Goal: Book appointment/travel/reservation

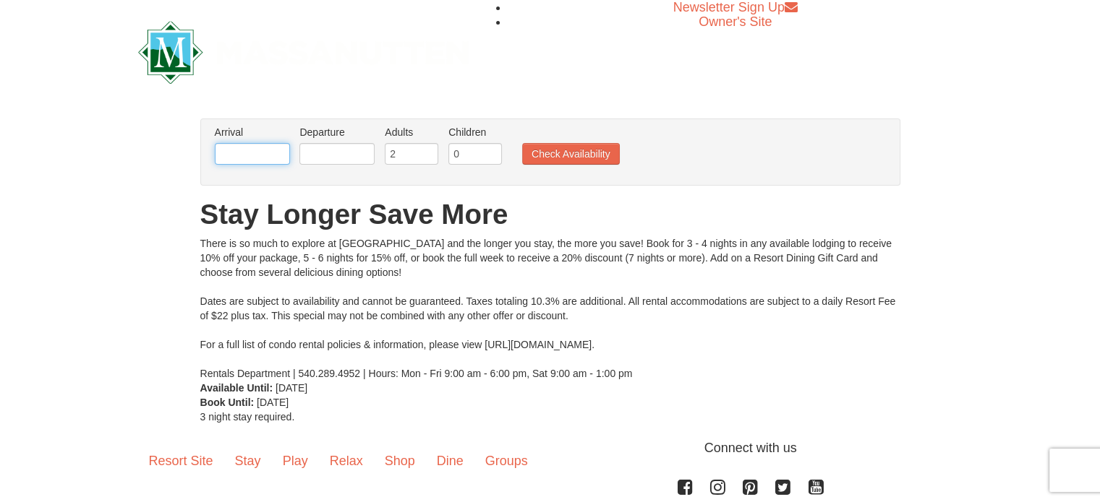
click at [255, 157] on input "text" at bounding box center [252, 154] width 75 height 22
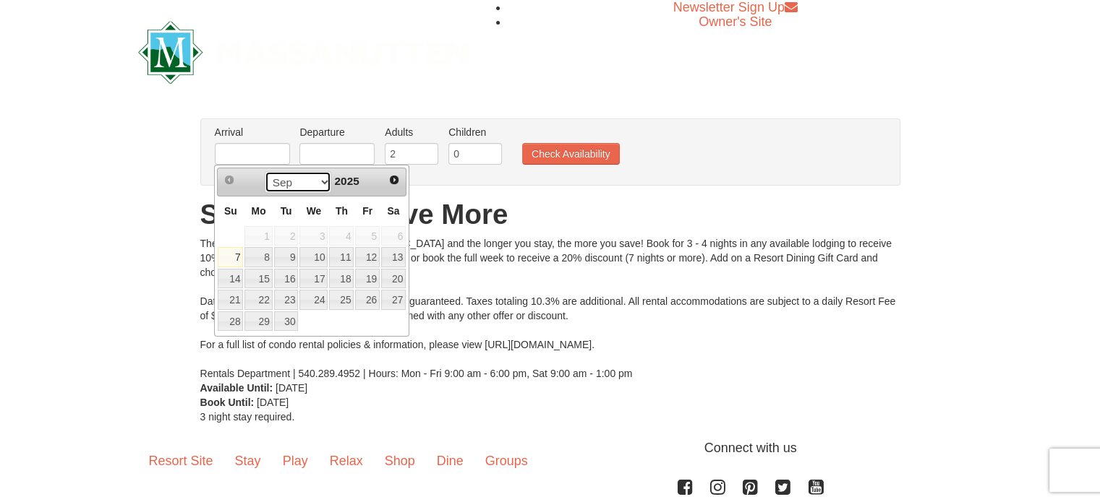
click at [317, 183] on select "Sep Oct Nov Dec" at bounding box center [298, 182] width 67 height 22
click at [228, 325] on link "28" at bounding box center [230, 322] width 25 height 20
type input "[DATE]"
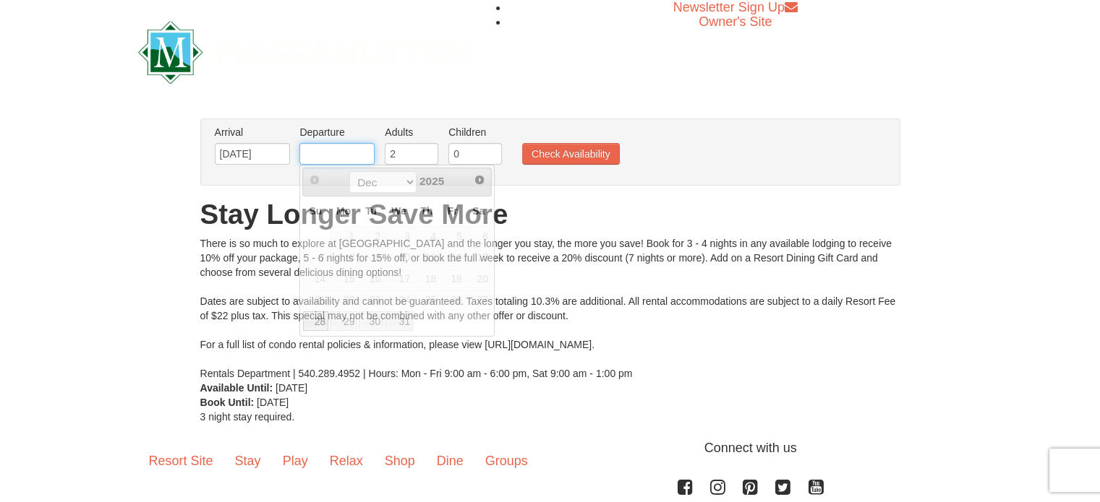
click at [342, 153] on input "text" at bounding box center [336, 154] width 75 height 22
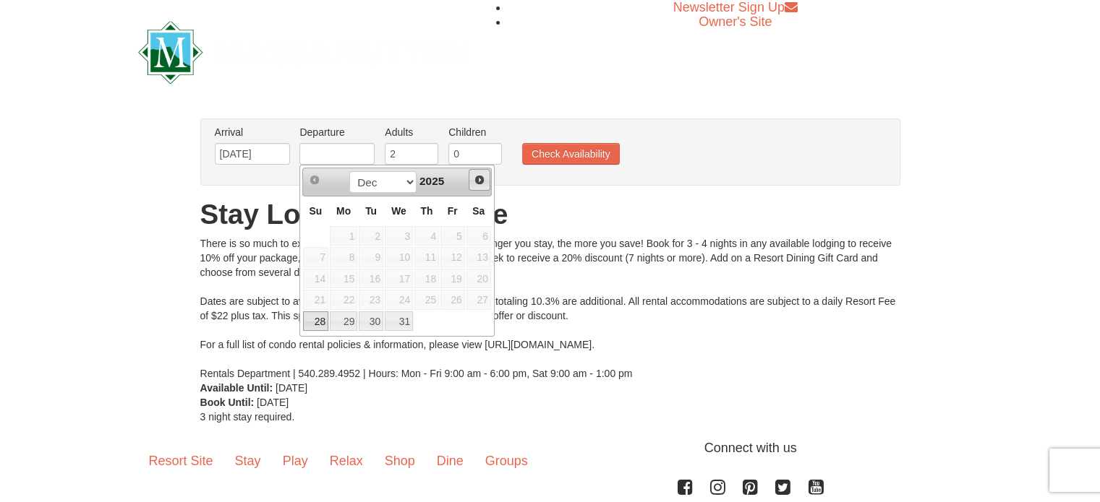
click at [480, 180] on span "Next" at bounding box center [480, 180] width 12 height 12
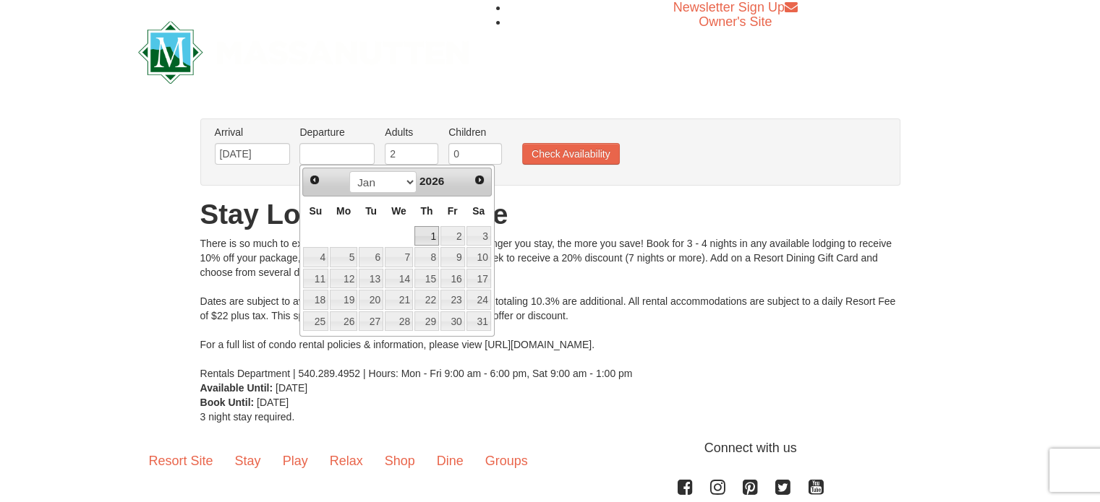
click at [429, 239] on link "1" at bounding box center [426, 236] width 25 height 20
type input "01/01/2026"
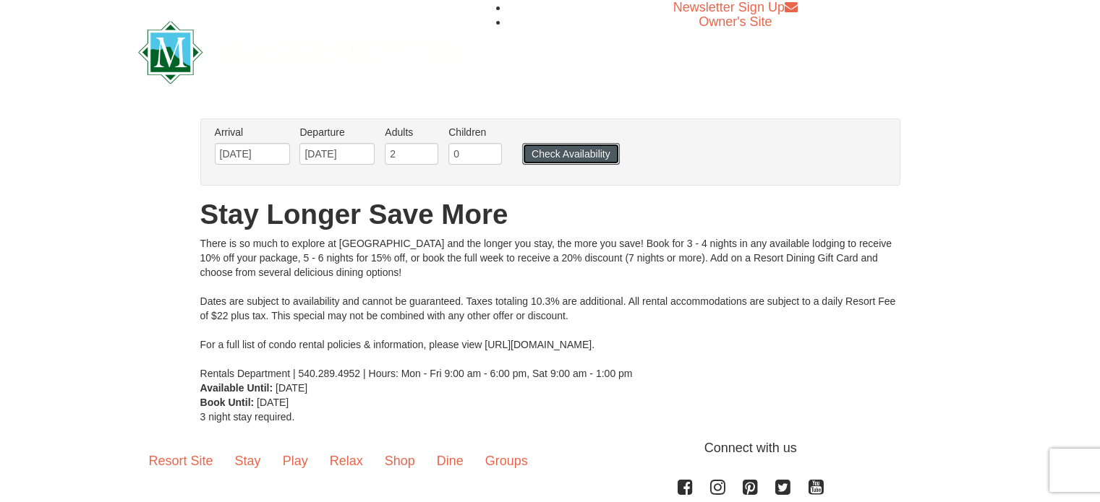
click at [575, 153] on button "Check Availability" at bounding box center [571, 154] width 98 height 22
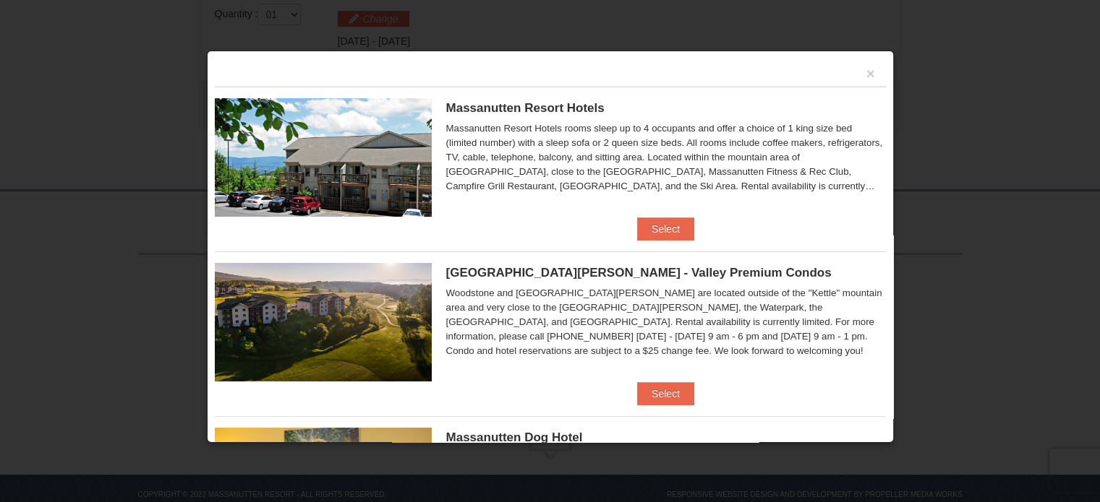
scroll to position [469, 0]
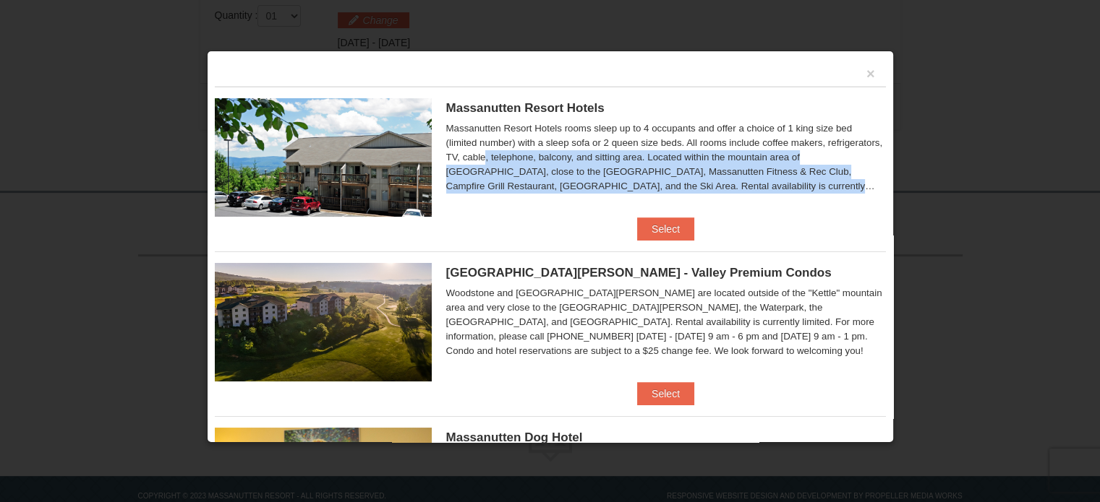
drag, startPoint x: 879, startPoint y: 143, endPoint x: 872, endPoint y: 189, distance: 46.8
click at [872, 189] on div "× Massanutten Resort Hotels Hotel King Room $182.20" at bounding box center [550, 247] width 687 height 393
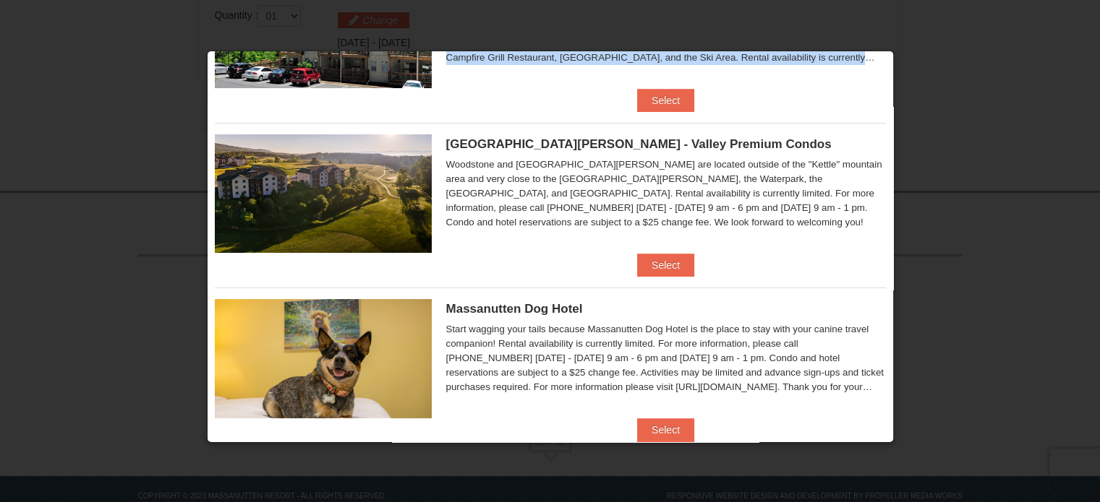
scroll to position [137, 0]
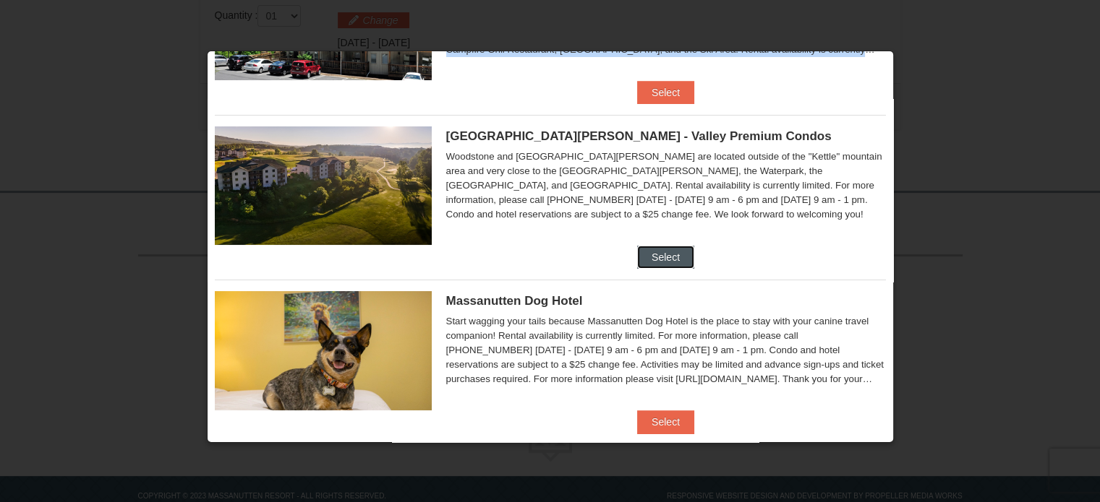
click at [656, 265] on button "Select" at bounding box center [665, 257] width 57 height 23
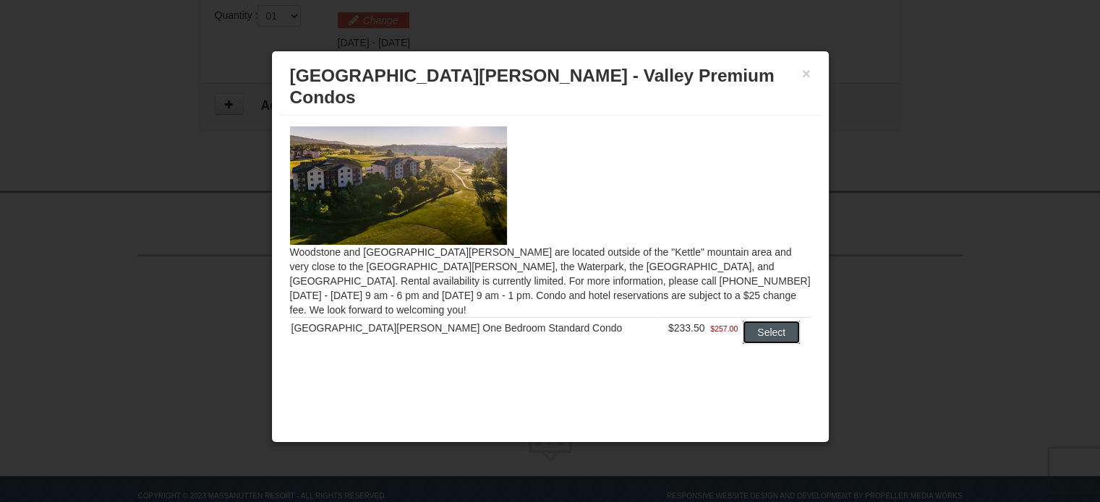
click at [755, 321] on button "Select" at bounding box center [770, 332] width 57 height 23
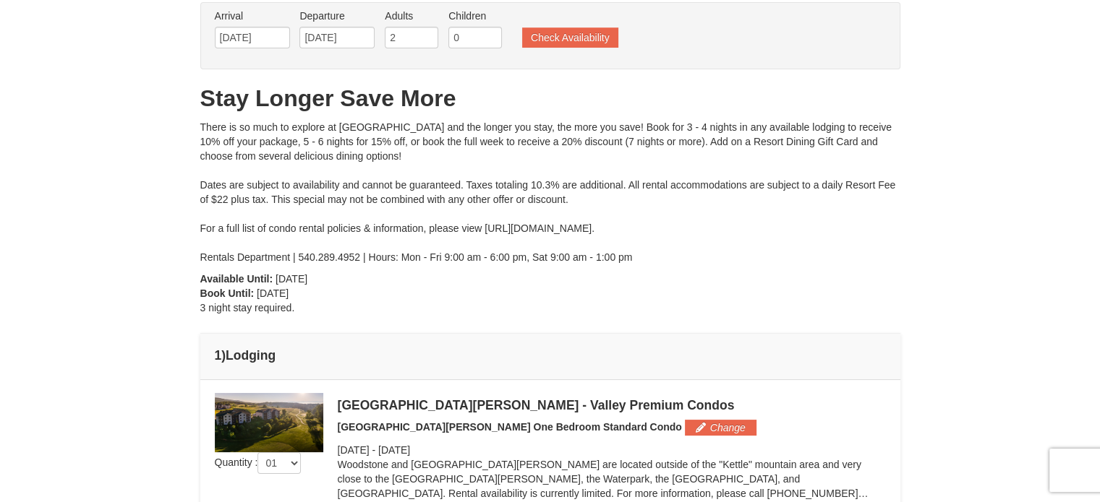
scroll to position [33, 0]
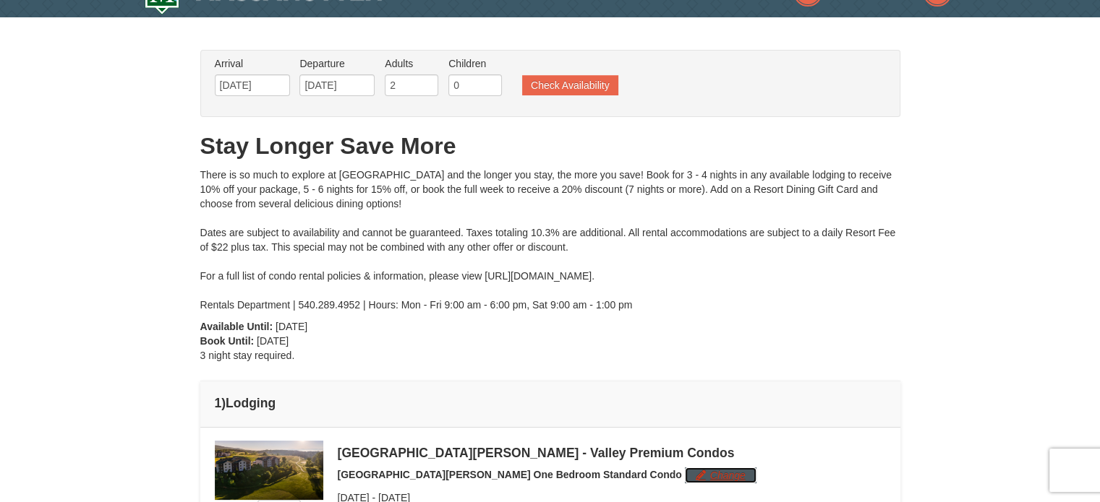
click at [685, 475] on button "Change" at bounding box center [721, 476] width 72 height 16
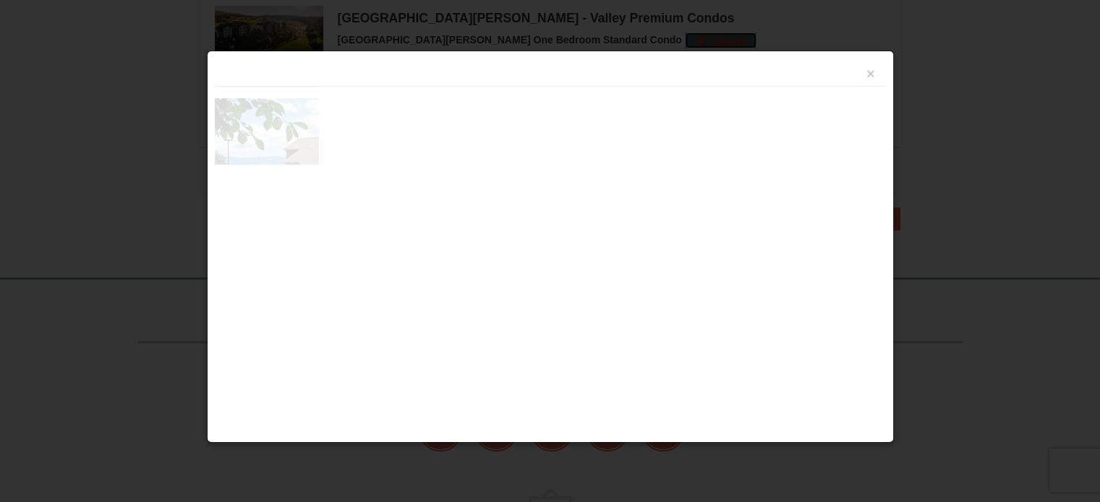
scroll to position [474, 0]
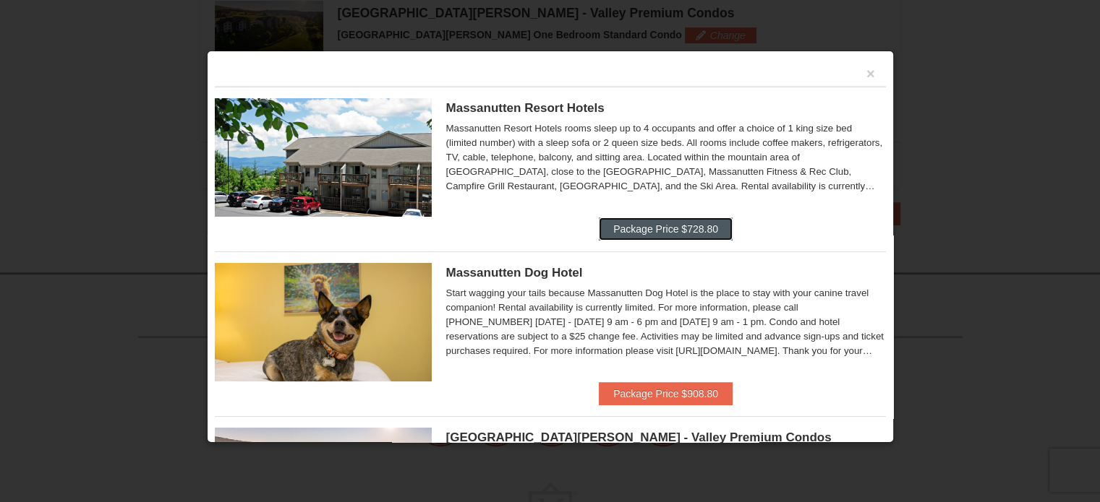
click at [684, 226] on button "Package Price $728.80" at bounding box center [666, 229] width 134 height 23
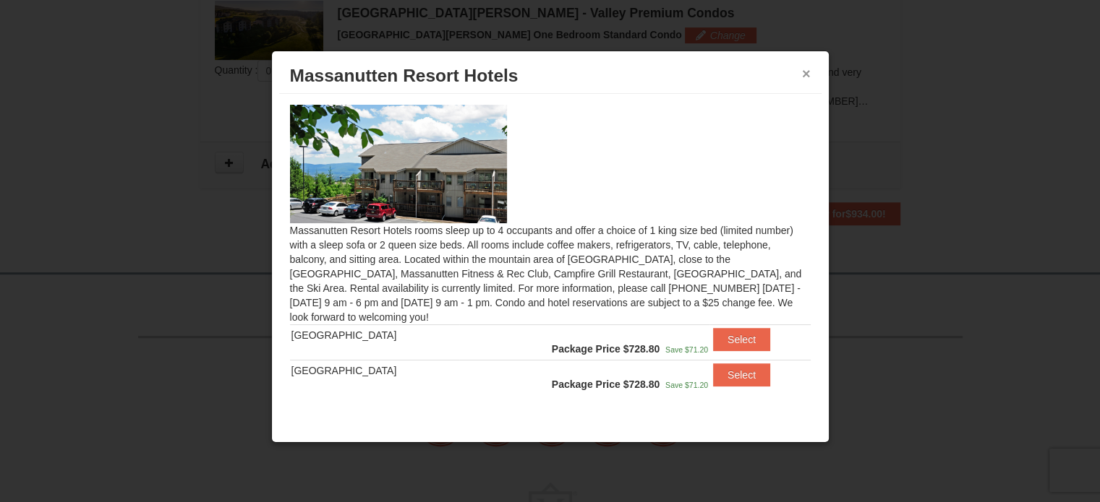
click at [805, 73] on button "×" at bounding box center [806, 74] width 9 height 14
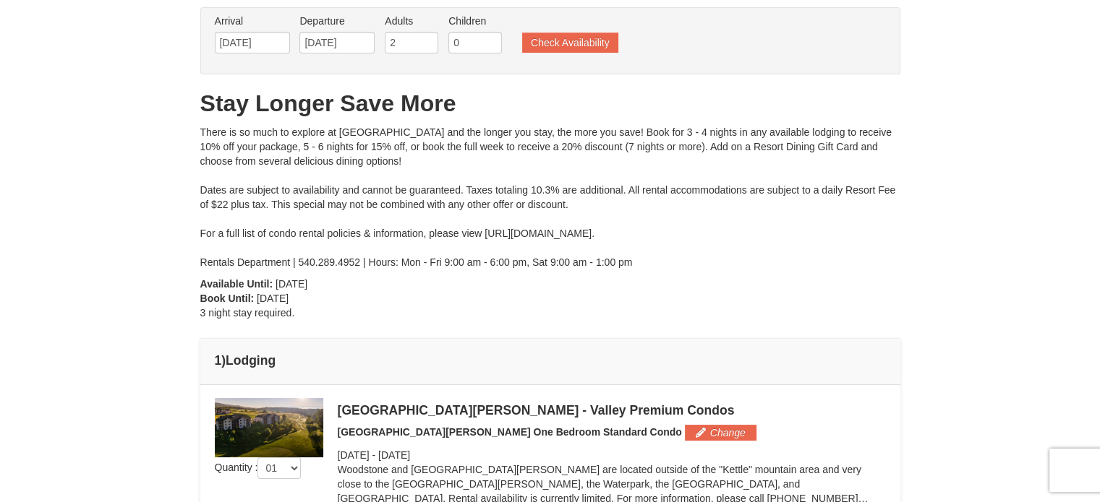
scroll to position [0, 0]
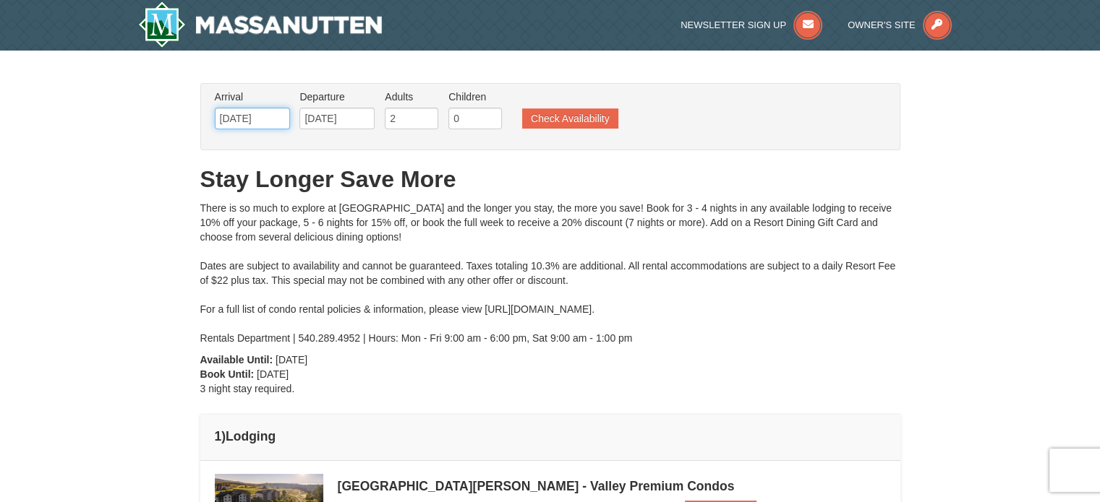
click at [276, 127] on input "12/28/2025" at bounding box center [252, 119] width 75 height 22
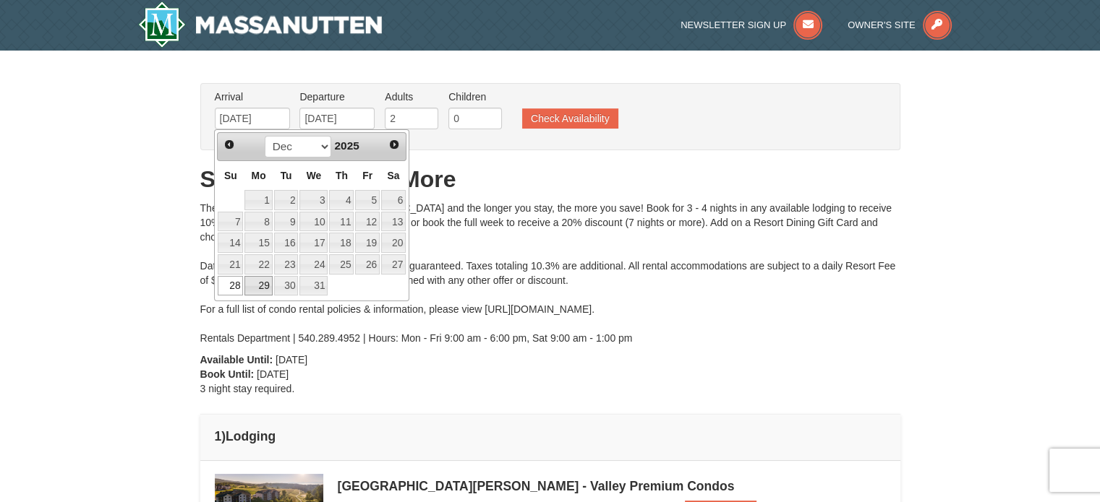
click at [260, 286] on link "29" at bounding box center [257, 286] width 27 height 20
type input "12/29/2025"
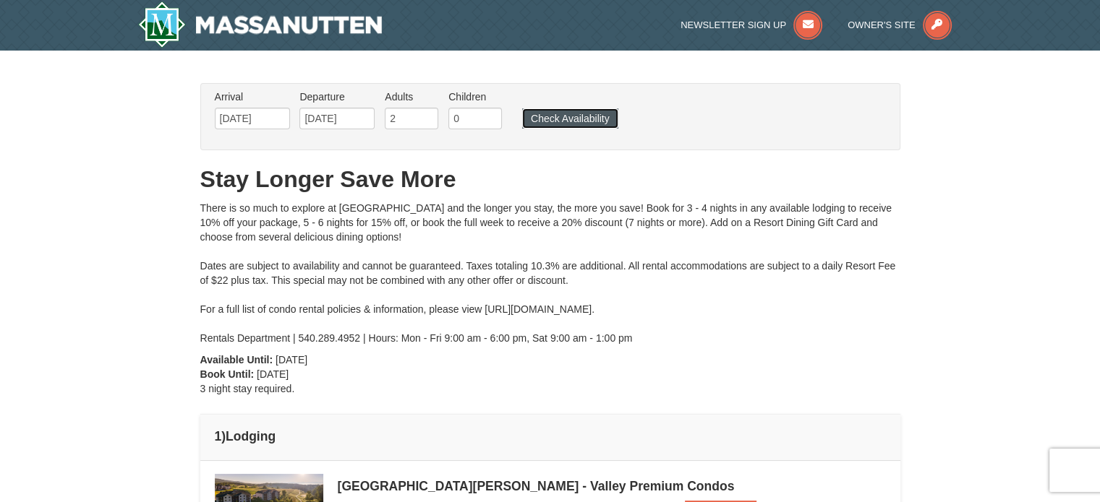
click at [562, 114] on button "Check Availability" at bounding box center [570, 118] width 96 height 20
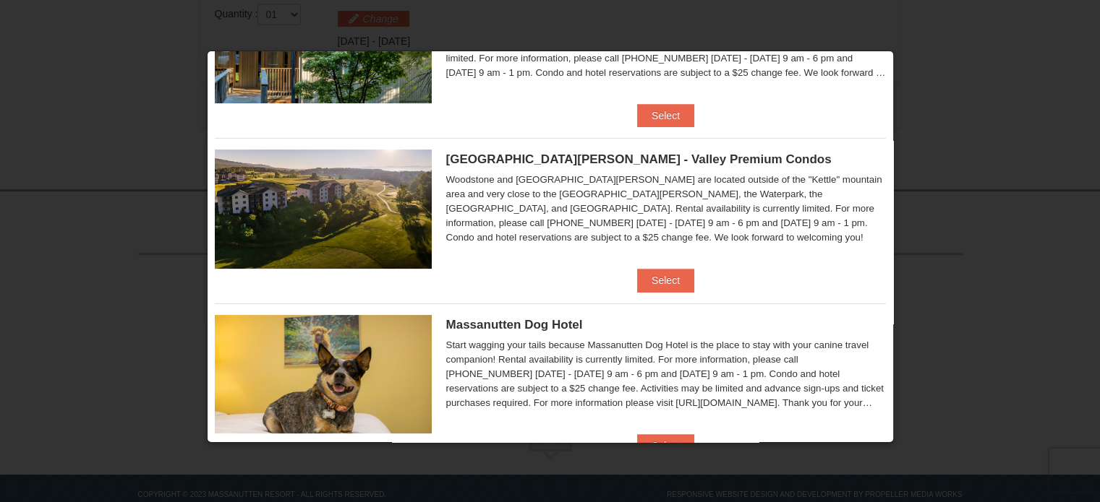
scroll to position [286, 0]
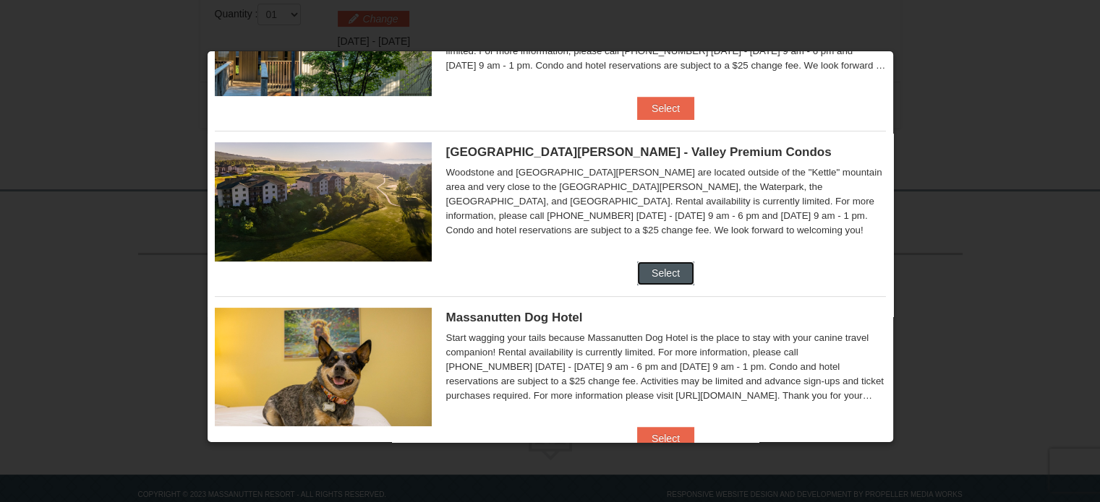
click at [648, 270] on button "Select" at bounding box center [665, 273] width 57 height 23
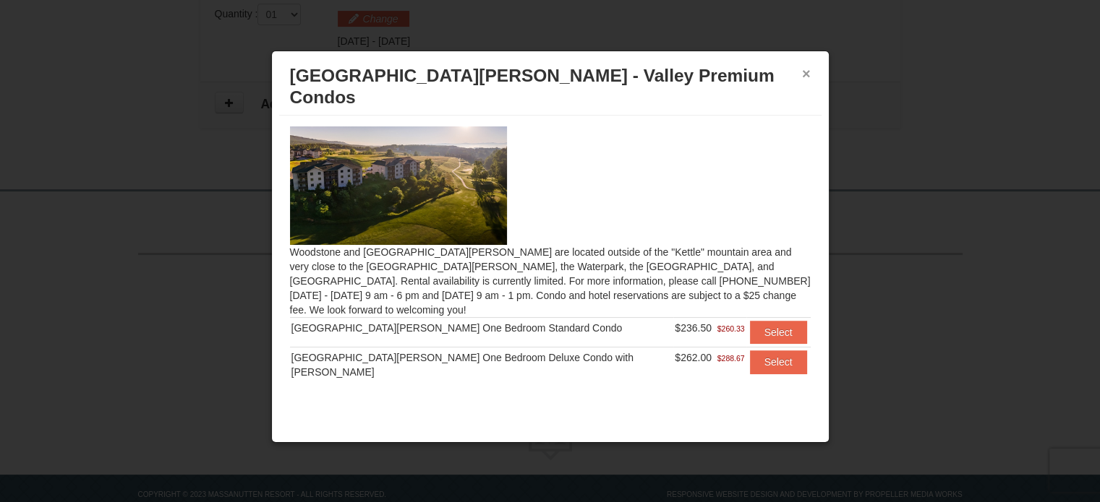
click at [802, 76] on button "×" at bounding box center [806, 74] width 9 height 14
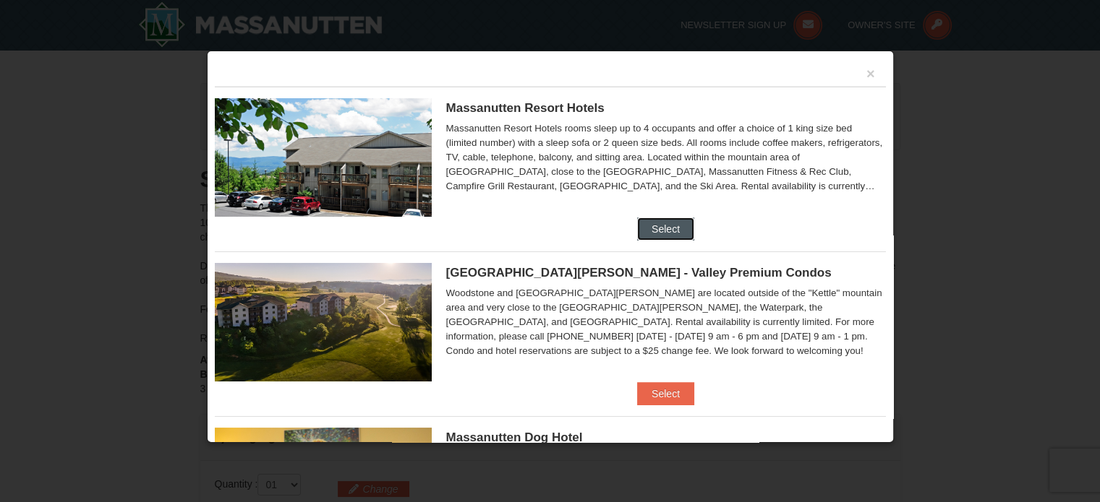
click at [653, 238] on button "Select" at bounding box center [665, 229] width 57 height 23
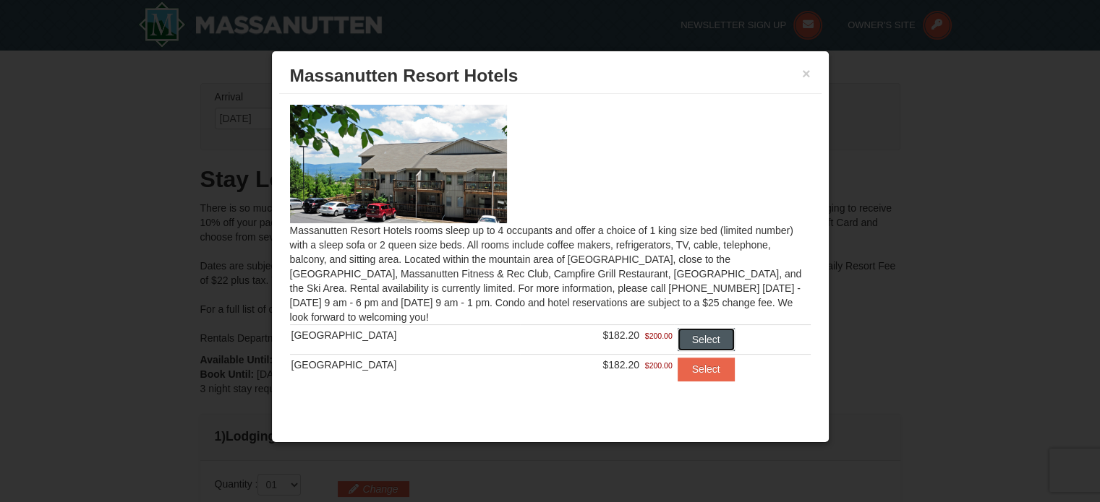
click at [678, 340] on button "Select" at bounding box center [705, 339] width 57 height 23
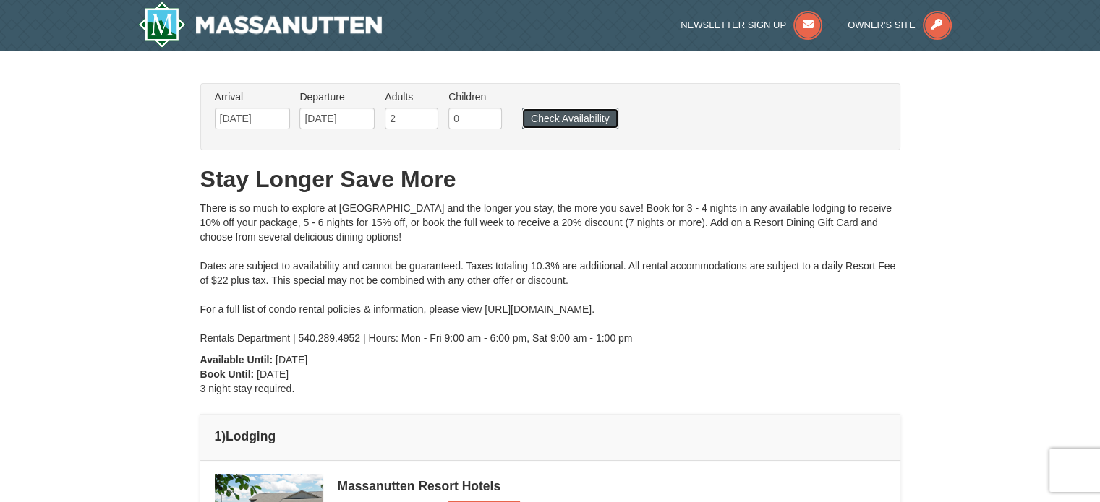
click at [590, 113] on button "Check Availability" at bounding box center [570, 118] width 96 height 20
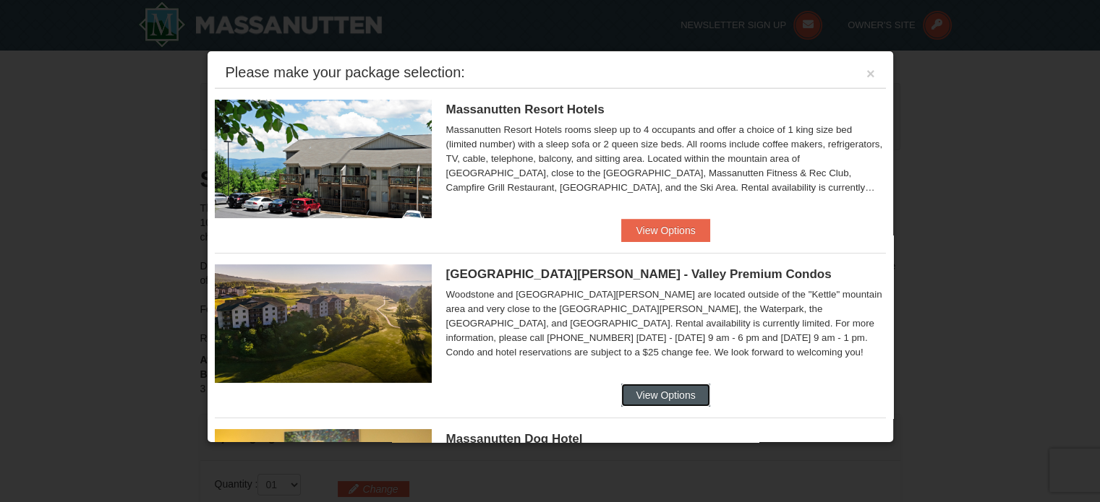
click at [646, 395] on button "View Options" at bounding box center [665, 395] width 88 height 23
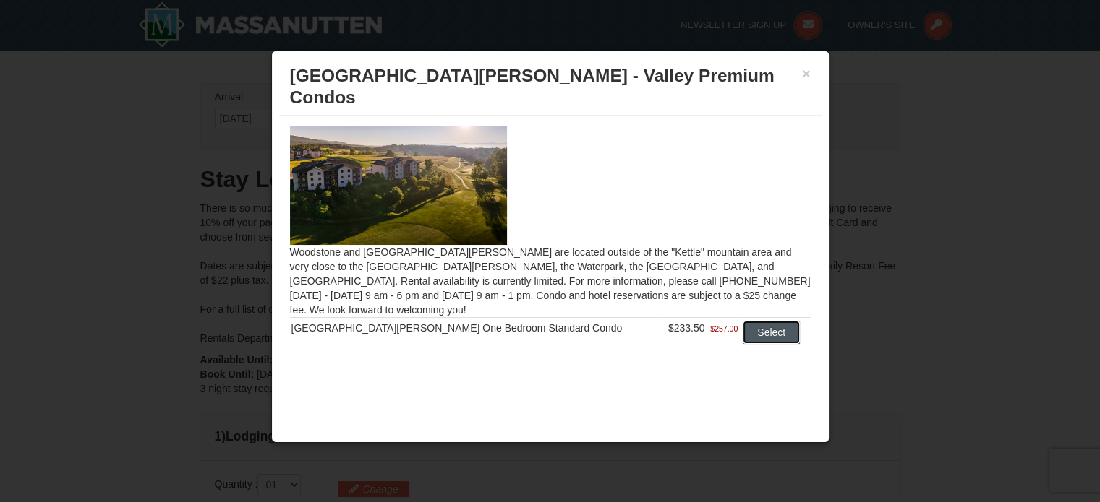
click at [745, 321] on button "Select" at bounding box center [770, 332] width 57 height 23
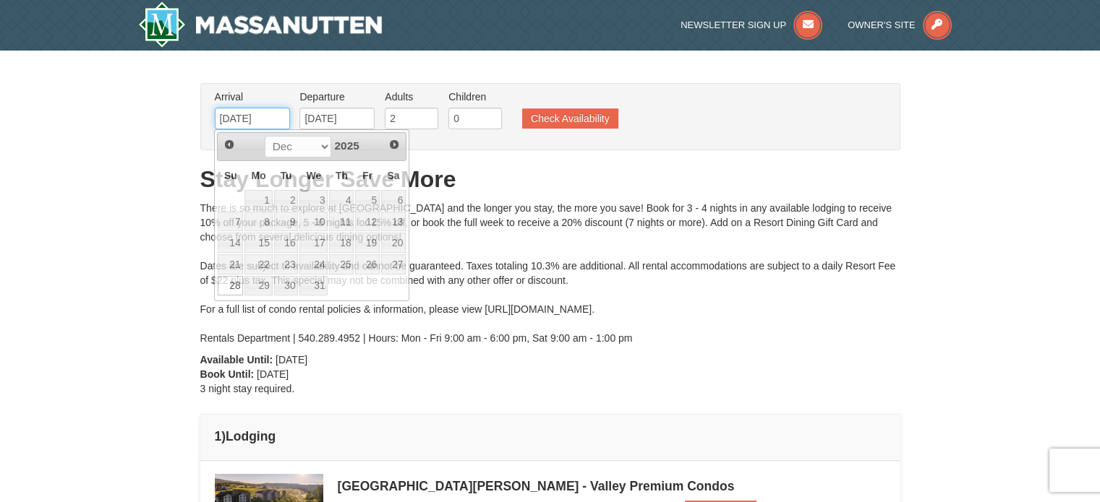
click at [275, 119] on input "12/28/2025" at bounding box center [252, 119] width 75 height 22
click at [256, 265] on link "22" at bounding box center [257, 264] width 27 height 20
type input "12/22/2025"
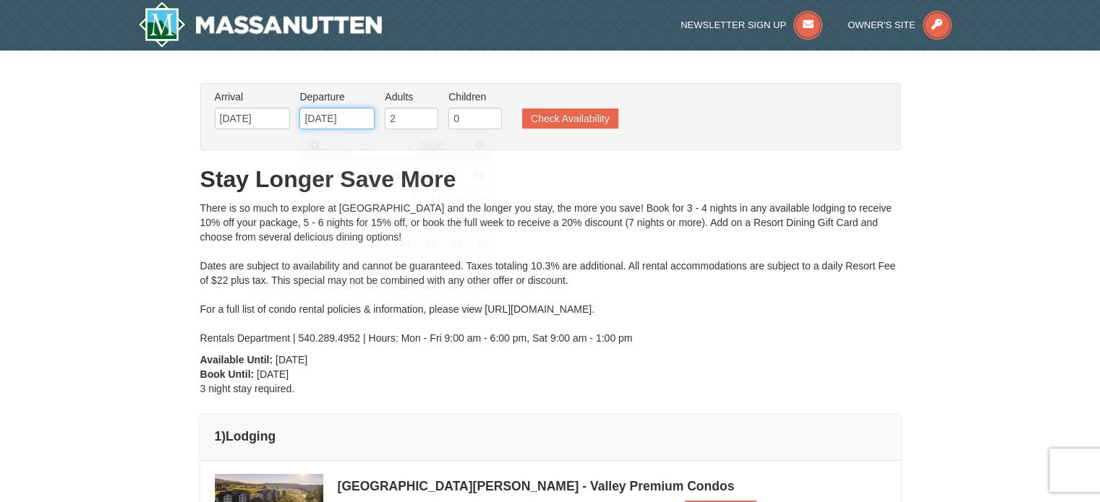
click at [356, 118] on input "[DATE]" at bounding box center [336, 119] width 75 height 22
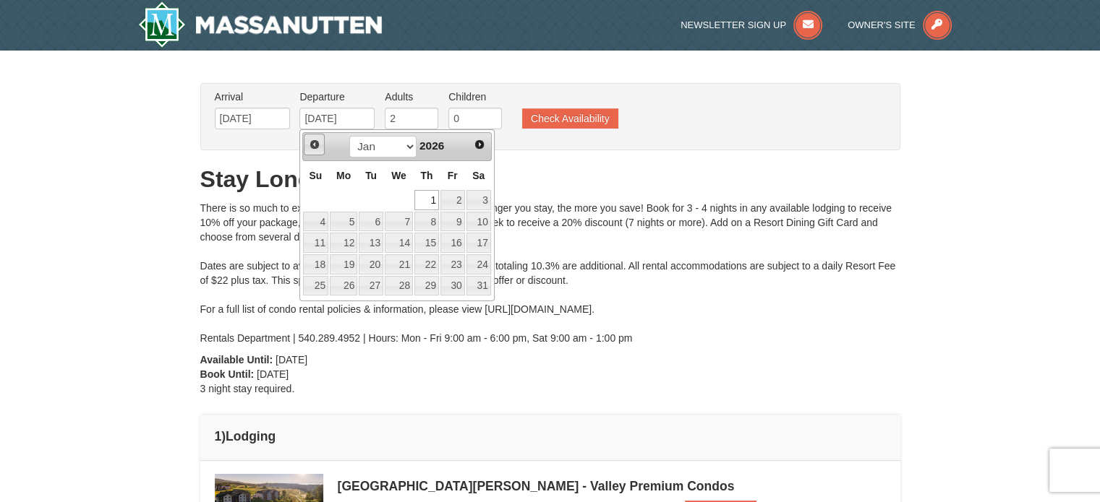
click at [311, 139] on span "Prev" at bounding box center [315, 145] width 12 height 12
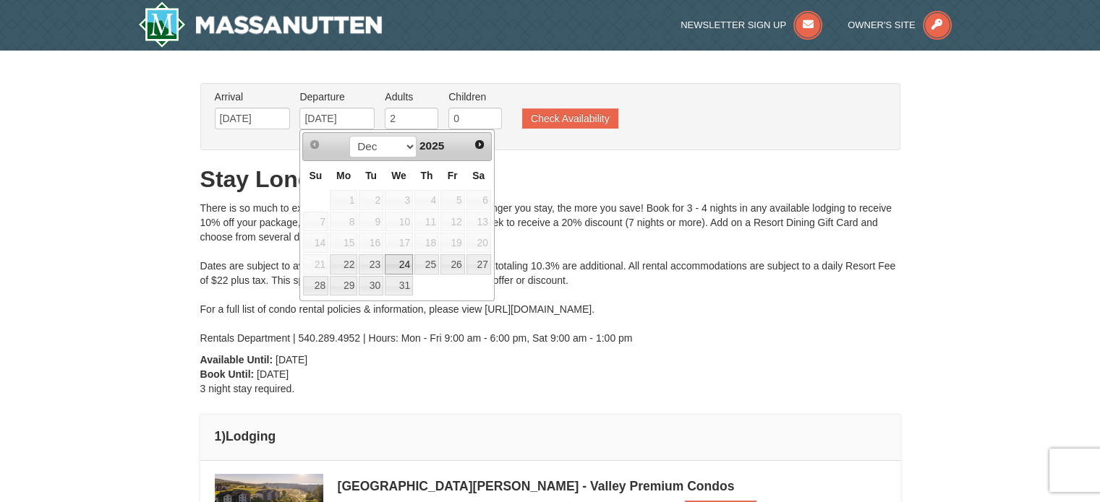
click at [405, 264] on link "24" at bounding box center [399, 264] width 28 height 20
type input "12/24/2025"
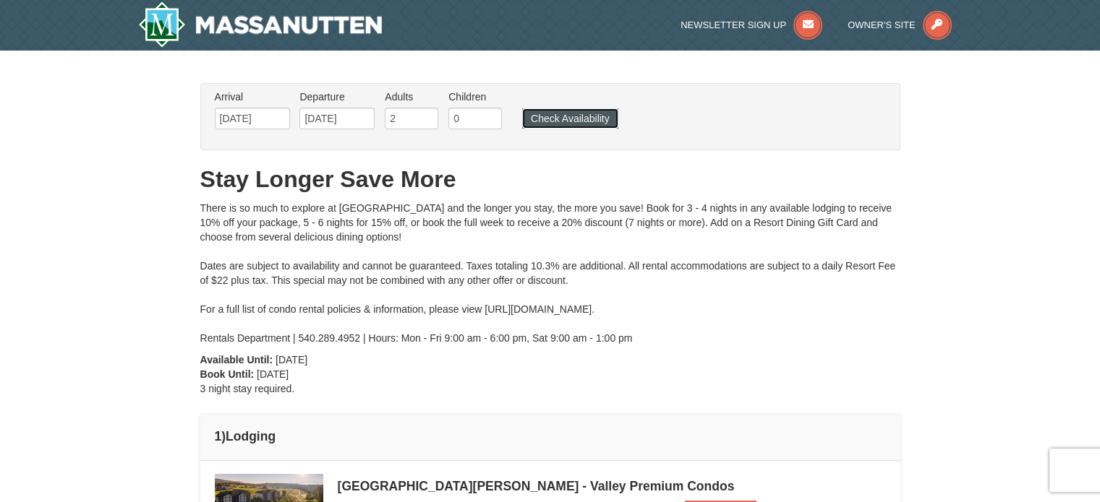
click at [578, 119] on button "Check Availability" at bounding box center [570, 118] width 96 height 20
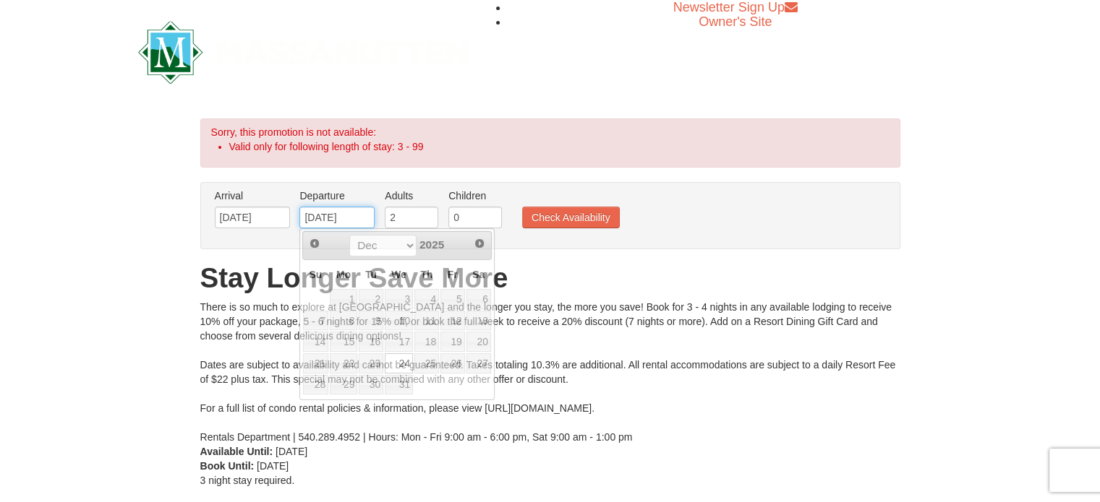
click at [351, 216] on input "[DATE]" at bounding box center [336, 218] width 75 height 22
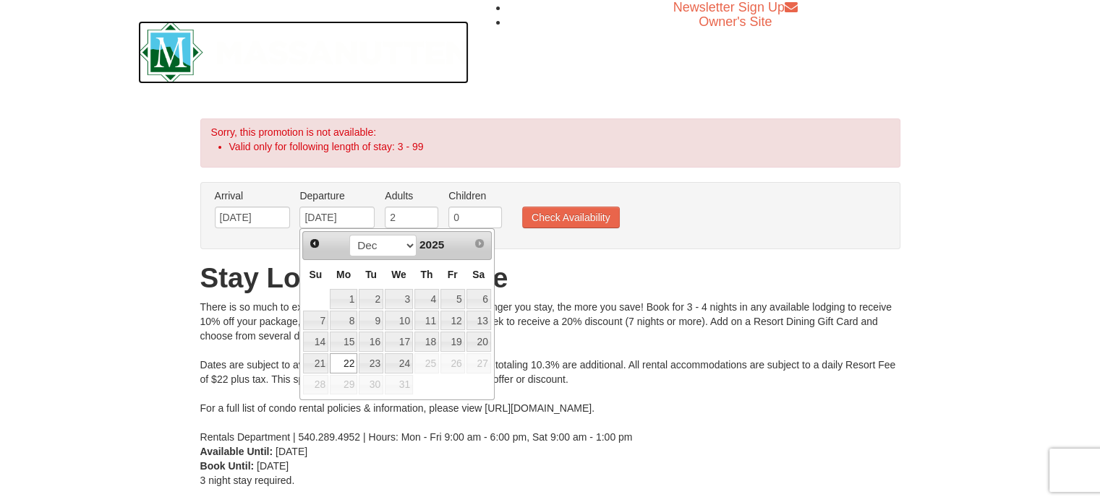
click at [175, 49] on img at bounding box center [303, 52] width 331 height 63
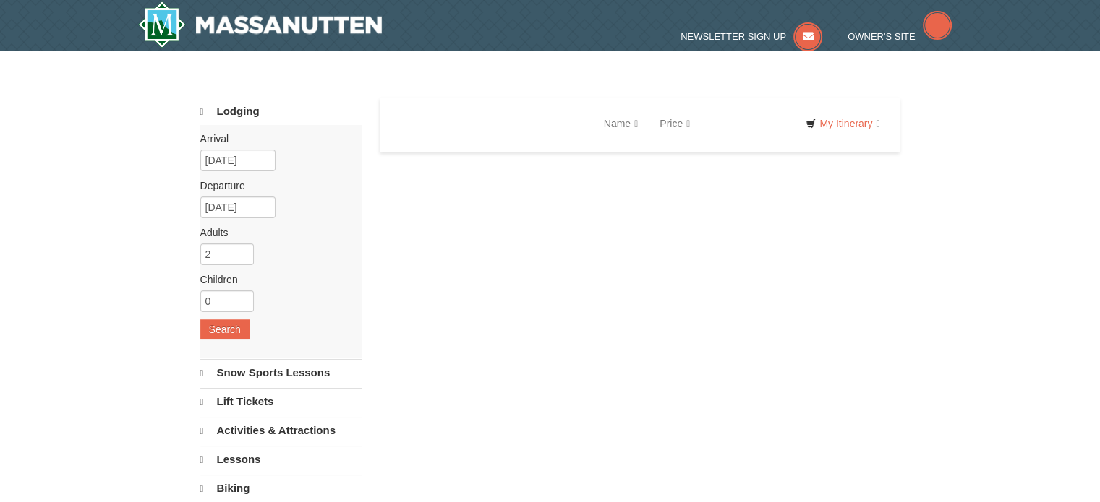
select select "9"
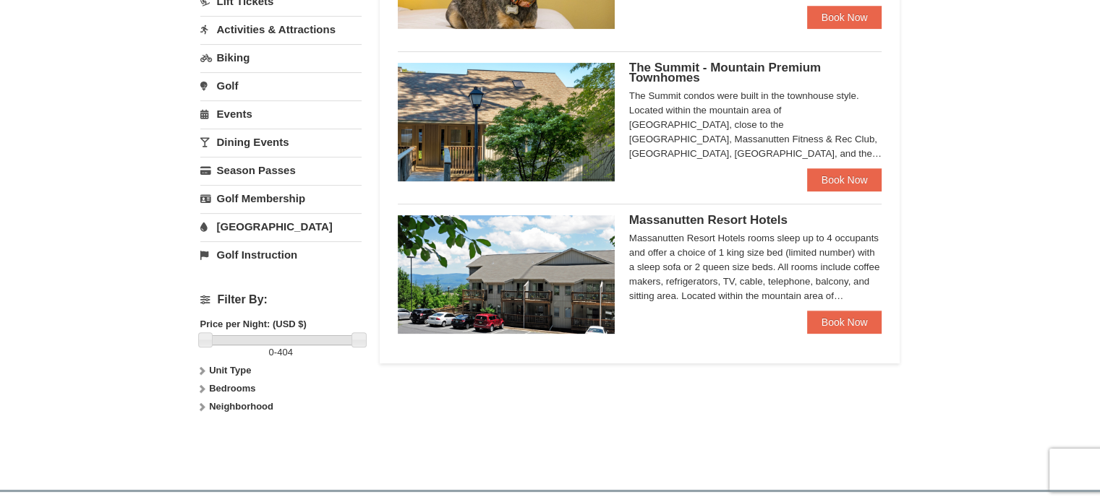
scroll to position [397, 0]
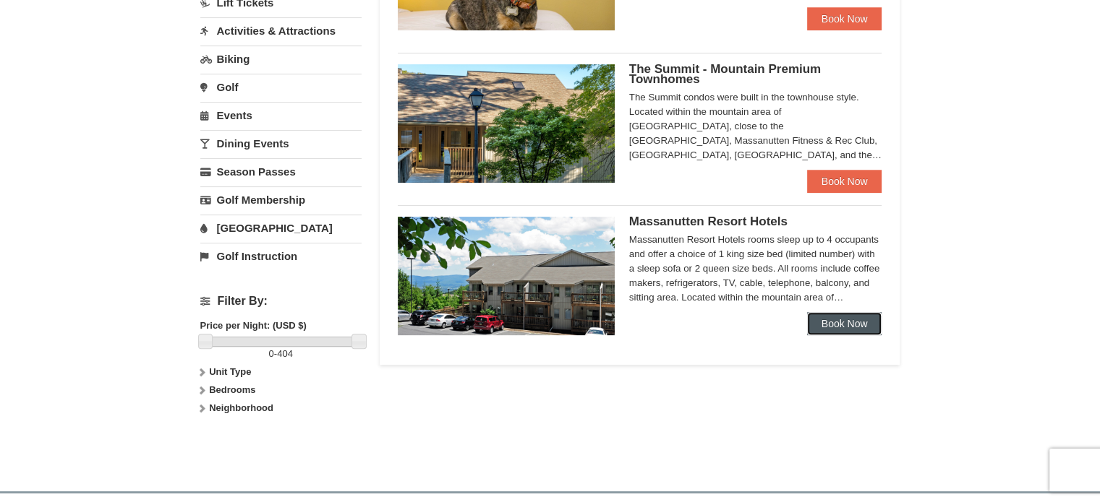
click at [836, 323] on link "Book Now" at bounding box center [844, 323] width 75 height 23
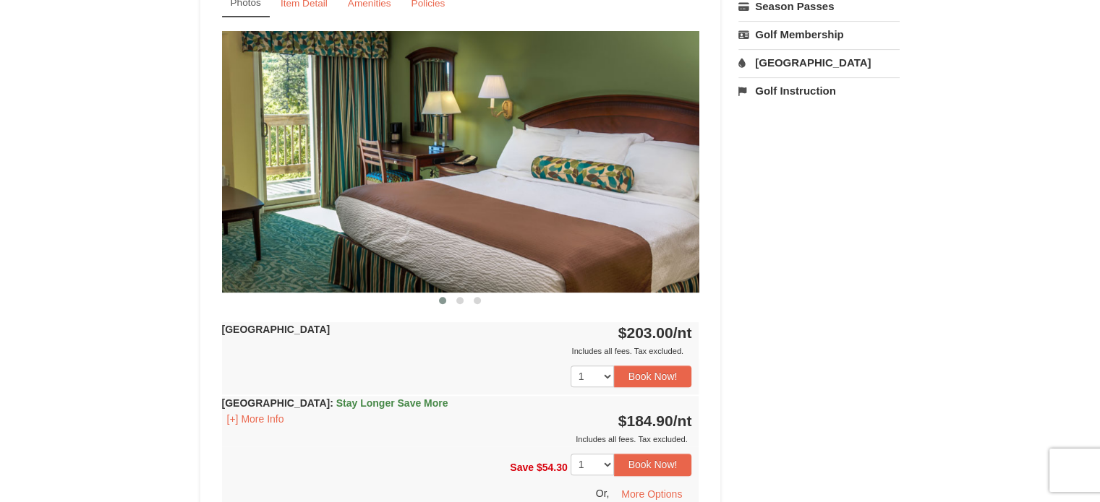
scroll to position [575, 0]
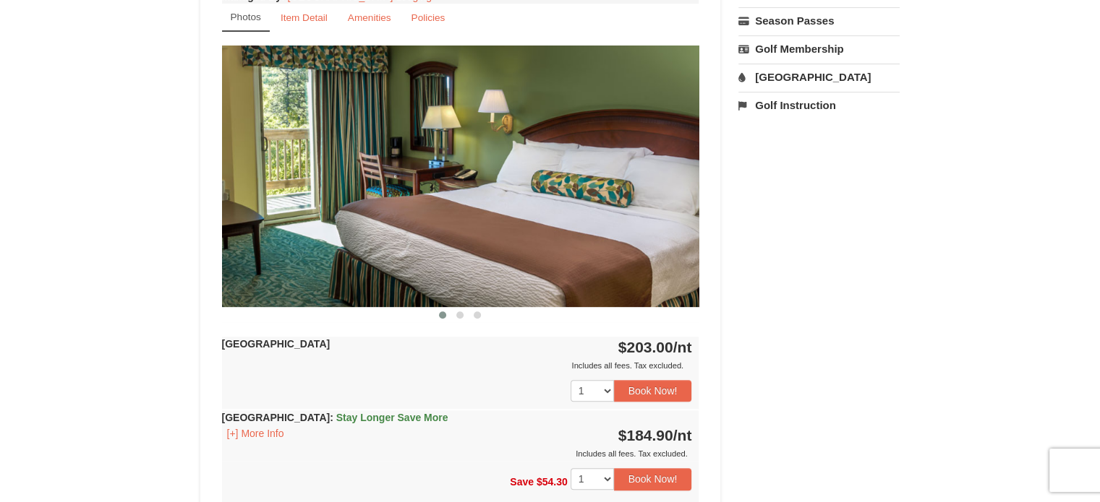
click at [771, 80] on link "[GEOGRAPHIC_DATA]" at bounding box center [818, 77] width 161 height 27
click at [766, 166] on button "Search" at bounding box center [762, 168] width 49 height 20
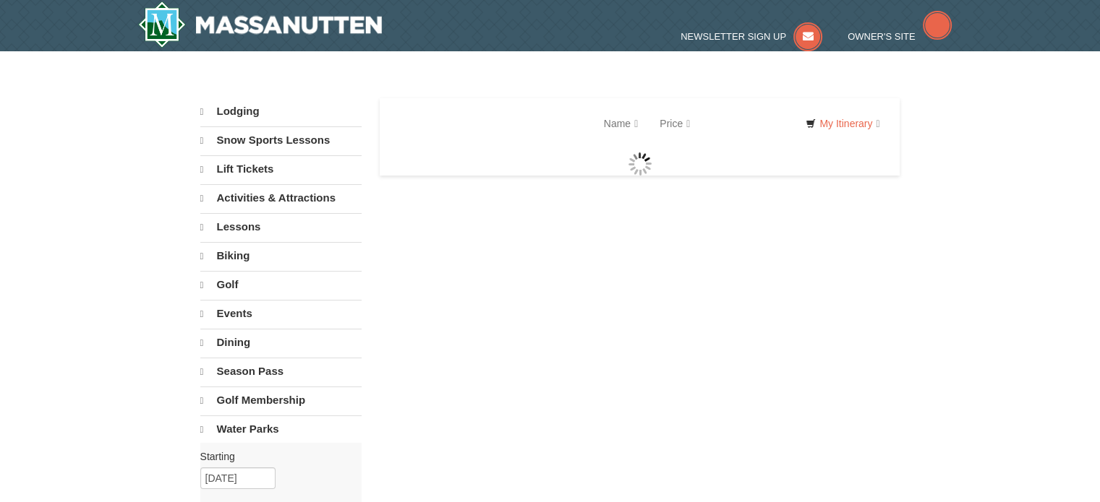
select select "9"
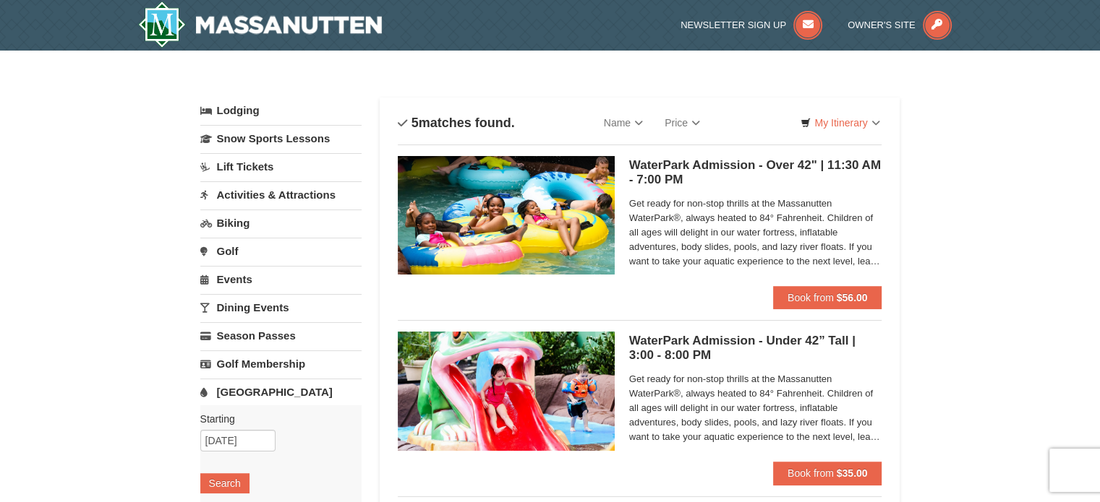
click at [237, 198] on link "Activities & Attractions" at bounding box center [280, 194] width 161 height 27
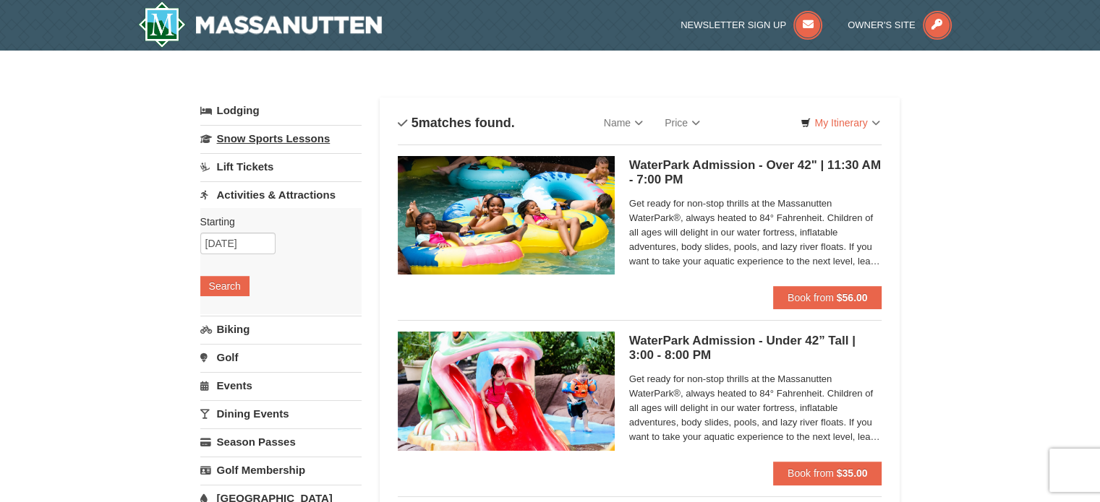
click at [254, 138] on link "Snow Sports Lessons" at bounding box center [280, 138] width 161 height 27
